Goal: Task Accomplishment & Management: Use online tool/utility

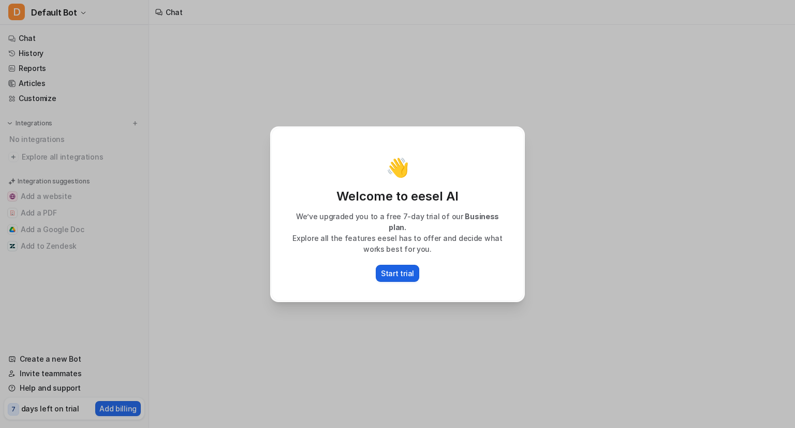
click at [408, 268] on p "Start trial" at bounding box center [397, 273] width 33 height 11
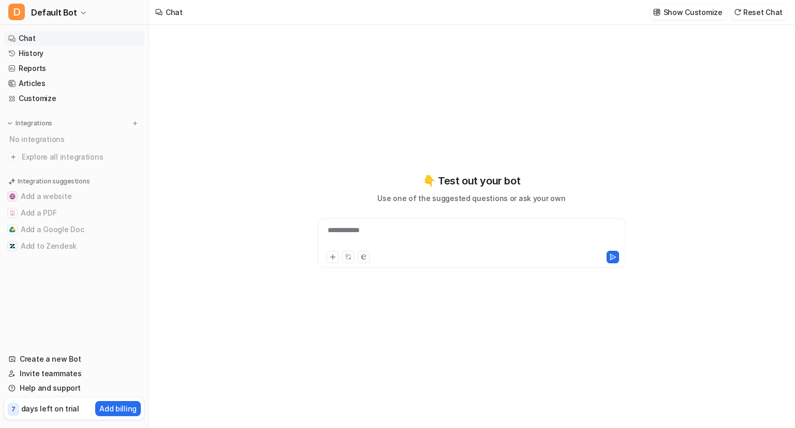
type textarea "**********"
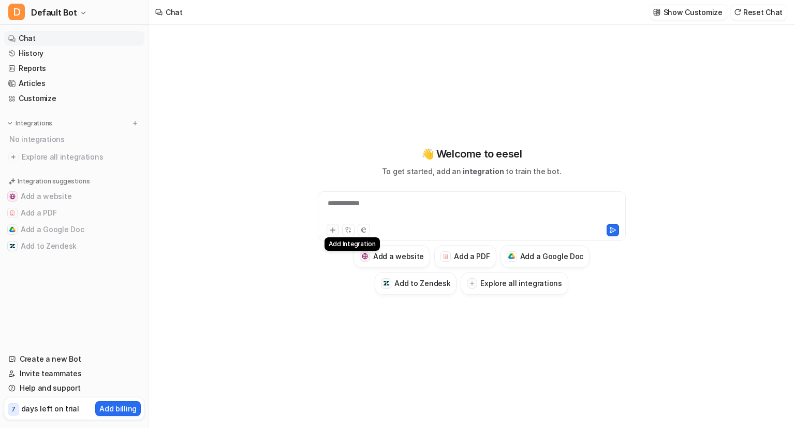
click at [335, 231] on icon at bounding box center [332, 229] width 7 height 7
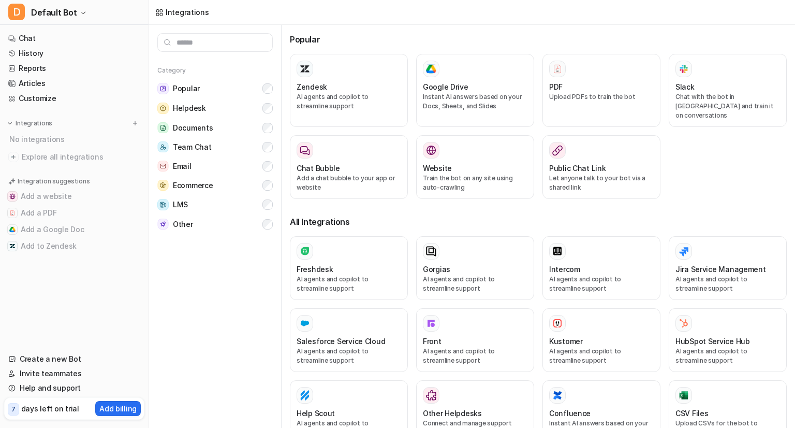
drag, startPoint x: 458, startPoint y: 256, endPoint x: 277, endPoint y: 261, distance: 180.7
click at [277, 261] on div "Category Popular Helpdesk Documents Team Chat Email Ecommerce LMS Other Popular…" at bounding box center [472, 226] width 646 height 403
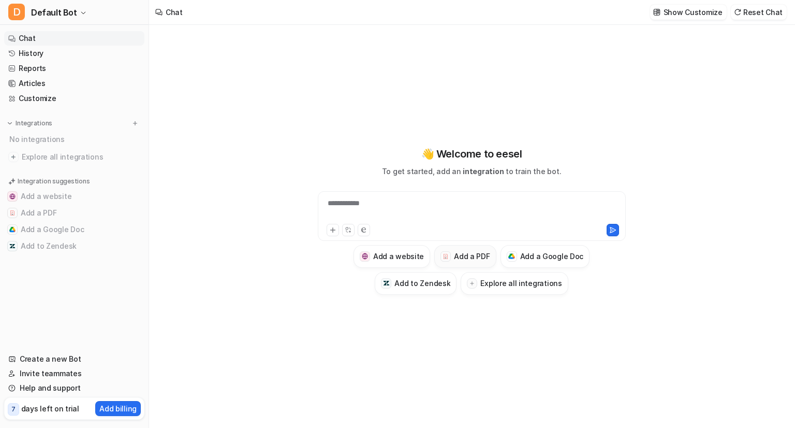
click at [471, 254] on h3 "Add a PDF" at bounding box center [472, 256] width 36 height 11
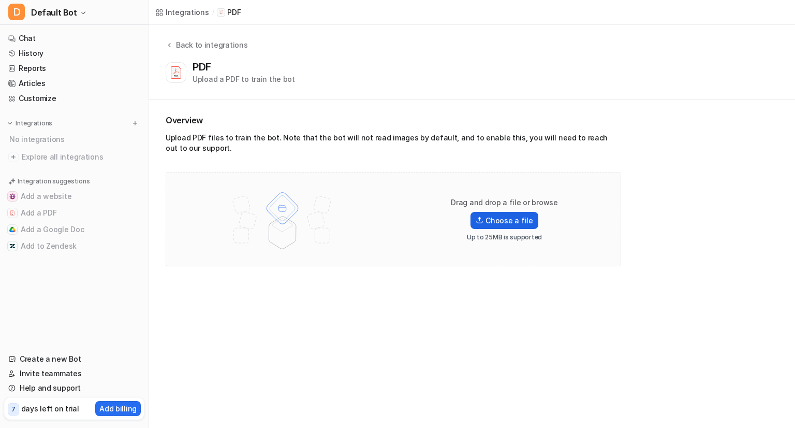
click at [497, 217] on label "Choose a file" at bounding box center [504, 220] width 67 height 17
click at [0, 0] on input "Choose a file" at bounding box center [0, 0] width 0 height 0
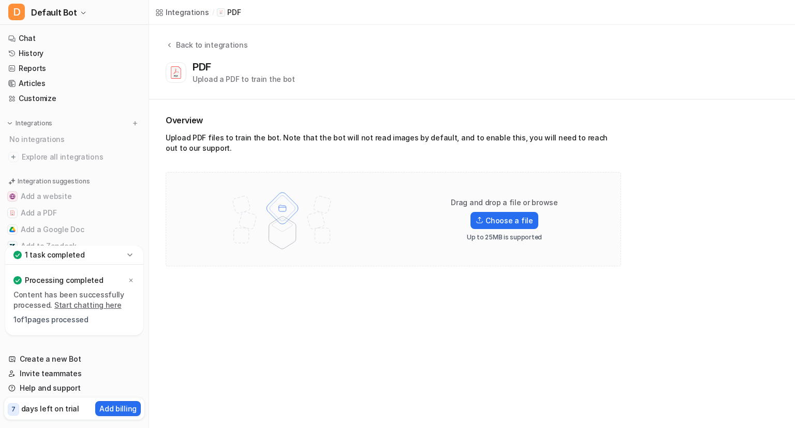
click at [344, 92] on div "Back to integrations PDF Upload a PDF to train the bot" at bounding box center [472, 62] width 646 height 75
click at [490, 230] on div "Drag and drop a file or browse Choose a file Up to 25MB is supported" at bounding box center [504, 219] width 133 height 44
click at [490, 226] on label "Choose a file" at bounding box center [504, 220] width 67 height 17
click at [0, 0] on input "Choose a file" at bounding box center [0, 0] width 0 height 0
click at [524, 220] on label "Choose a file" at bounding box center [504, 220] width 67 height 17
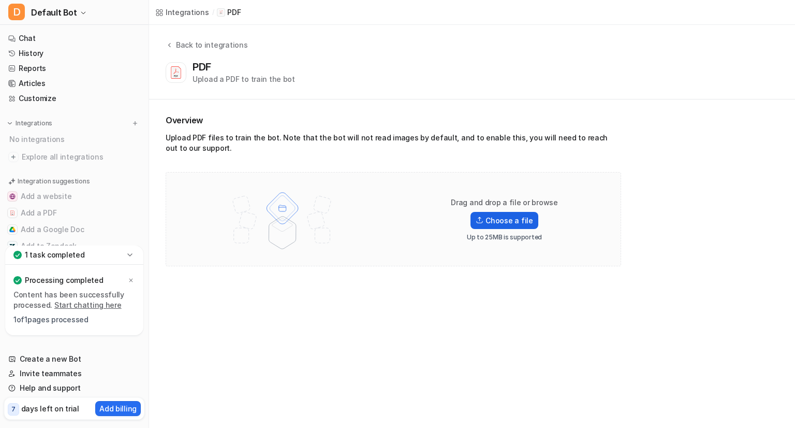
click at [0, 0] on input "Choose a file" at bounding box center [0, 0] width 0 height 0
click at [792, 77] on div "Back to integrations PDF Upload a PDF to train the bot" at bounding box center [472, 61] width 646 height 45
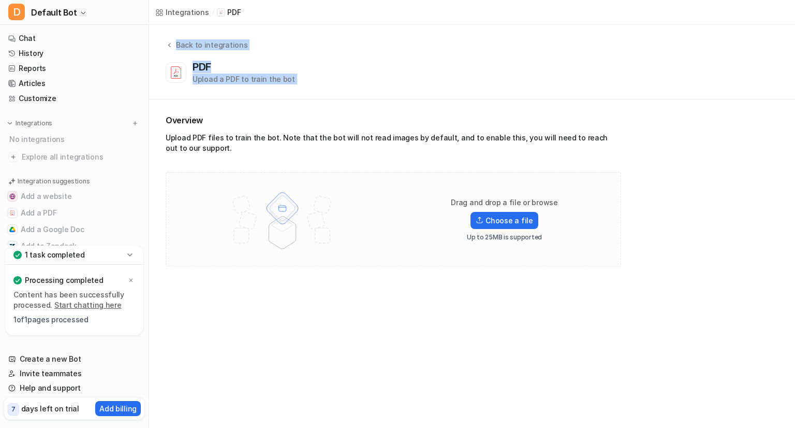
drag, startPoint x: 792, startPoint y: 77, endPoint x: 795, endPoint y: 14, distance: 63.2
click at [795, 14] on div "Integrations / PDF Back to integrations PDF Upload a PDF to train the bot Overv…" at bounding box center [397, 214] width 795 height 428
click at [795, 14] on div at bounding box center [789, 12] width 12 height 8
click at [188, 200] on div at bounding box center [283, 219] width 212 height 72
click at [130, 278] on icon at bounding box center [131, 280] width 6 height 6
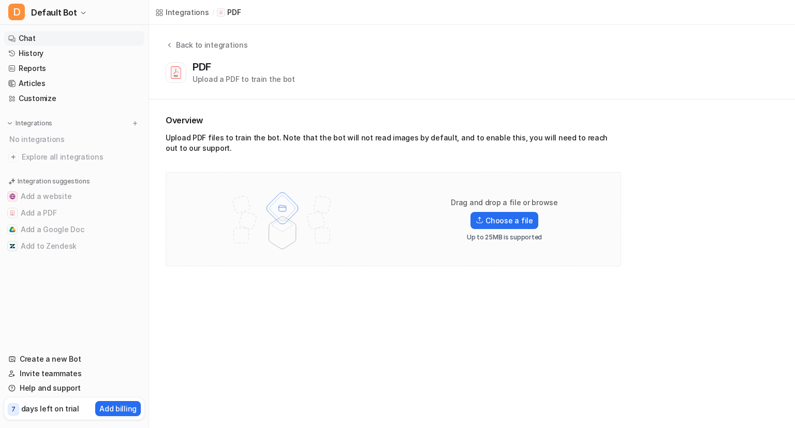
click at [87, 37] on link "Chat" at bounding box center [74, 38] width 140 height 14
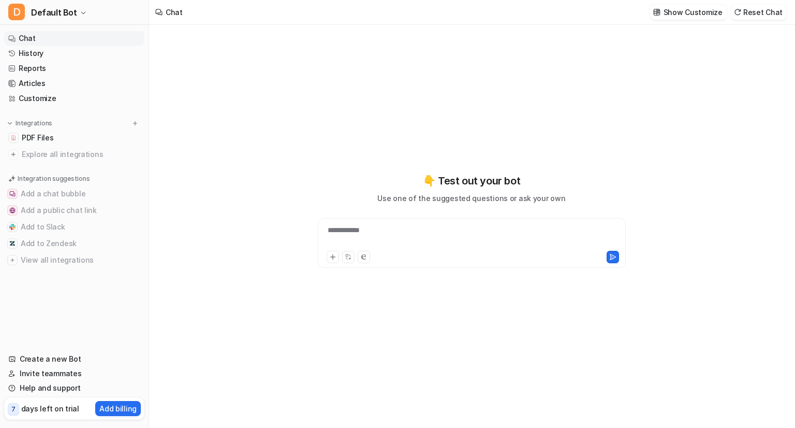
click at [381, 199] on div "**********" at bounding box center [471, 220] width 381 height 95
click at [358, 224] on div "**********" at bounding box center [472, 243] width 308 height 50
click at [340, 235] on div at bounding box center [471, 237] width 303 height 24
paste div
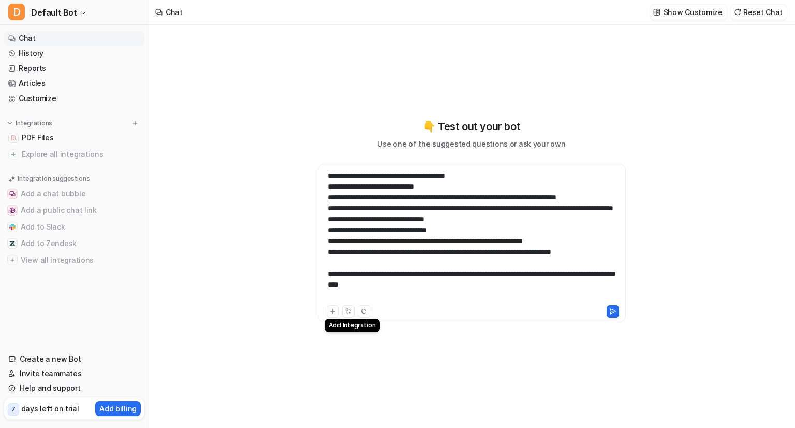
click at [333, 310] on icon at bounding box center [332, 310] width 7 height 7
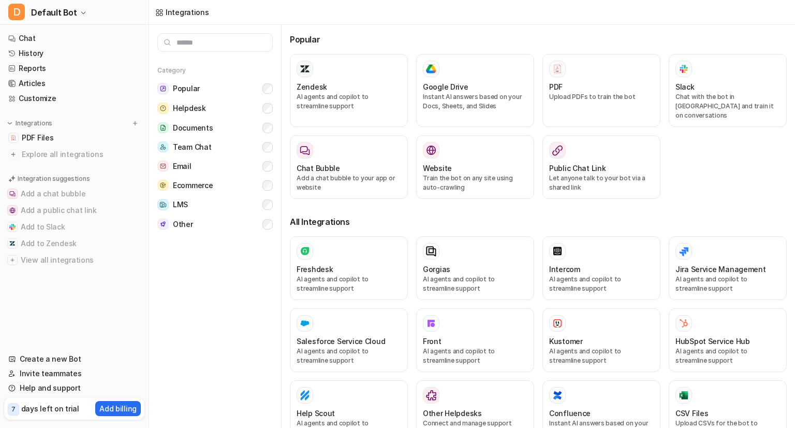
click at [333, 315] on div at bounding box center [349, 323] width 105 height 17
click at [560, 81] on div "PDF" at bounding box center [601, 86] width 105 height 11
